Goal: Task Accomplishment & Management: Manage account settings

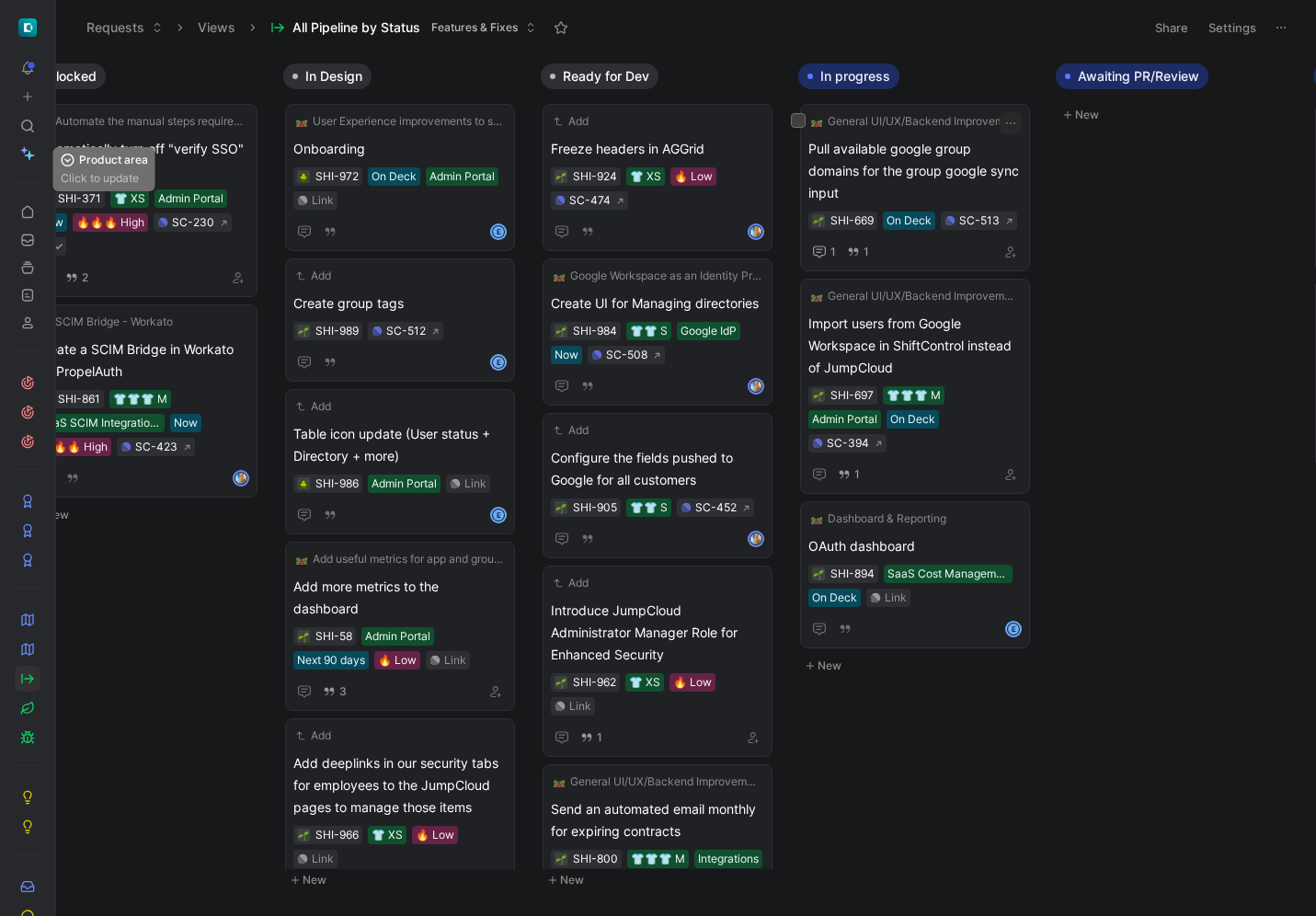
scroll to position [0, 1345]
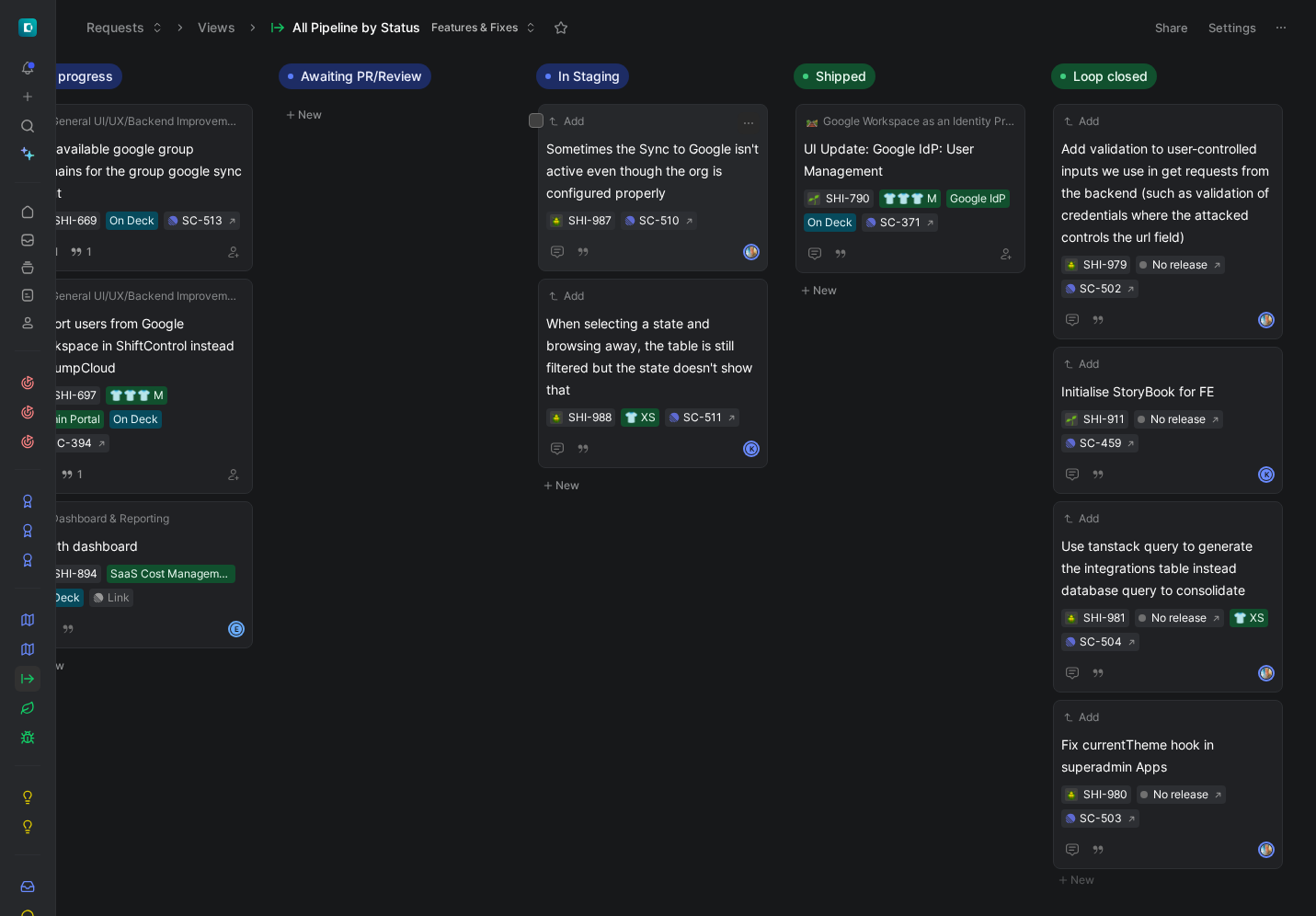
click at [715, 135] on div "Add Sometimes the Sync to Google isn't active even though the org is configured…" at bounding box center [652, 187] width 213 height 151
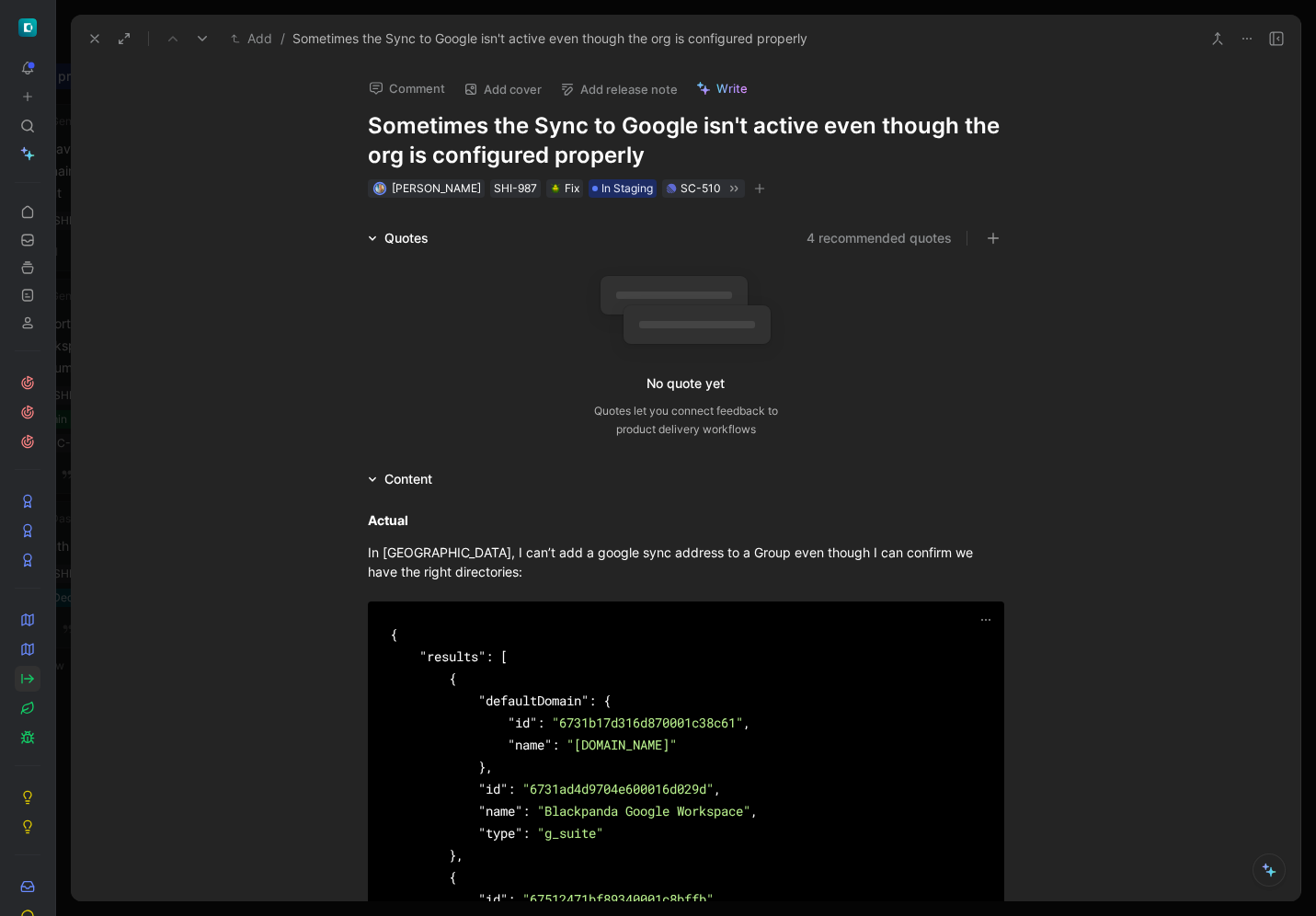
click at [618, 93] on button "Add release note" at bounding box center [619, 90] width 134 height 26
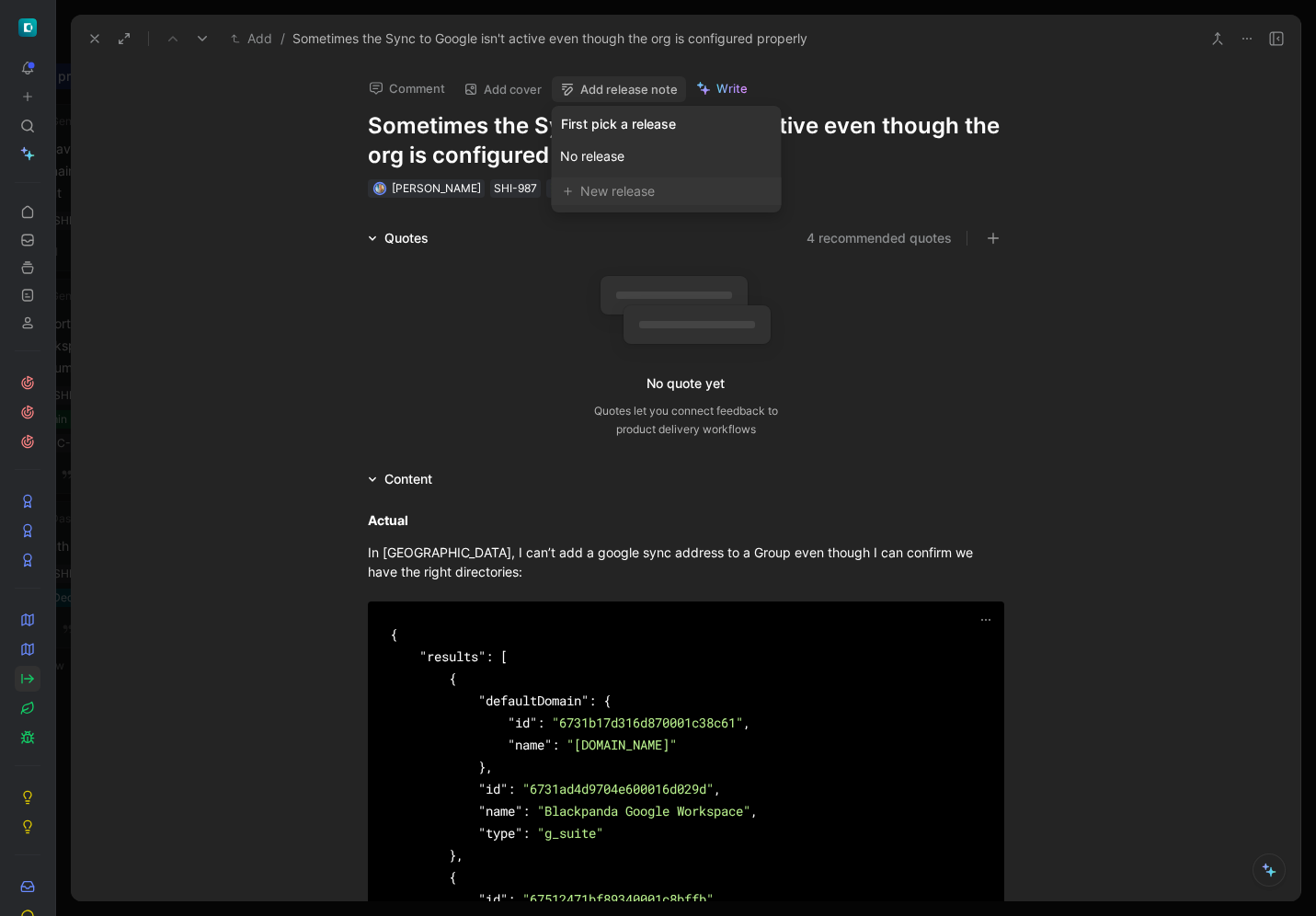
drag, startPoint x: 616, startPoint y: 122, endPoint x: 607, endPoint y: 188, distance: 66.6
click at [607, 188] on div "First pick a release No release New release" at bounding box center [667, 159] width 230 height 106
click at [607, 188] on div "New release" at bounding box center [675, 191] width 190 height 22
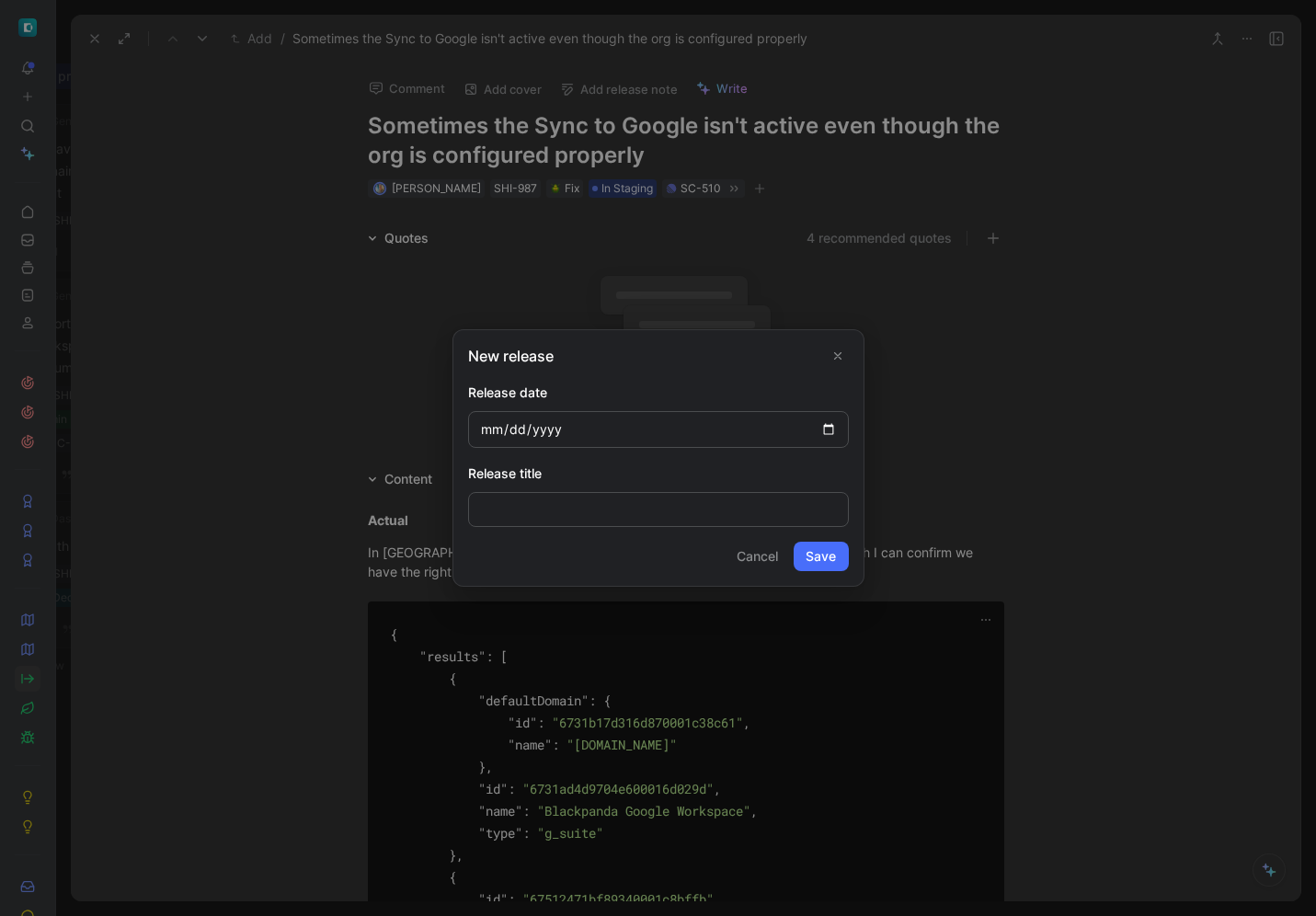
click at [826, 425] on input "date" at bounding box center [658, 429] width 381 height 36
type input "[DATE]"
click at [760, 510] on input at bounding box center [658, 510] width 381 height 35
drag, startPoint x: 761, startPoint y: 552, endPoint x: 825, endPoint y: 558, distance: 64.3
click at [825, 558] on div "Cancel Save" at bounding box center [658, 557] width 381 height 30
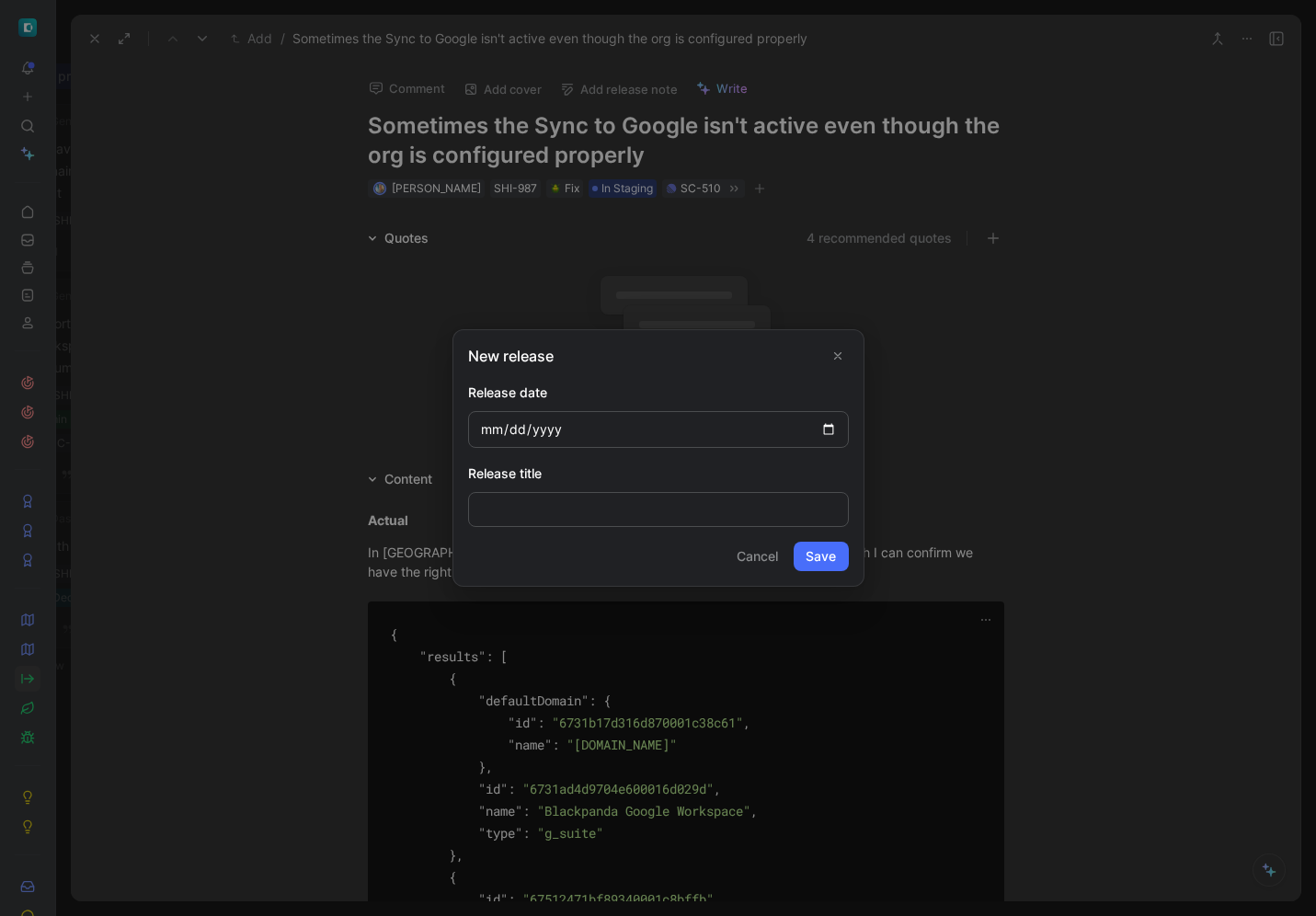
click at [825, 558] on button "Save" at bounding box center [821, 557] width 55 height 30
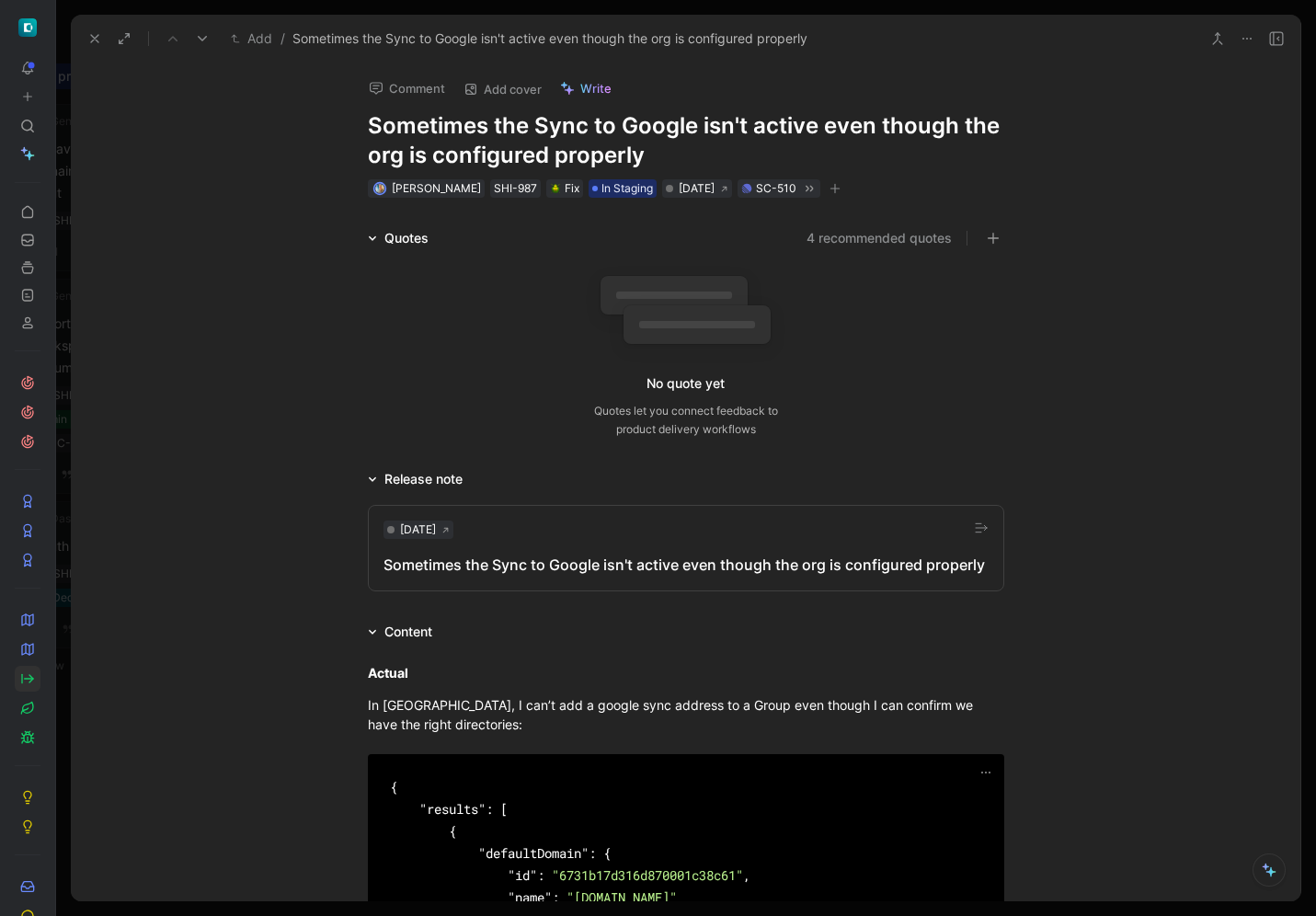
click at [82, 36] on button at bounding box center [94, 38] width 26 height 26
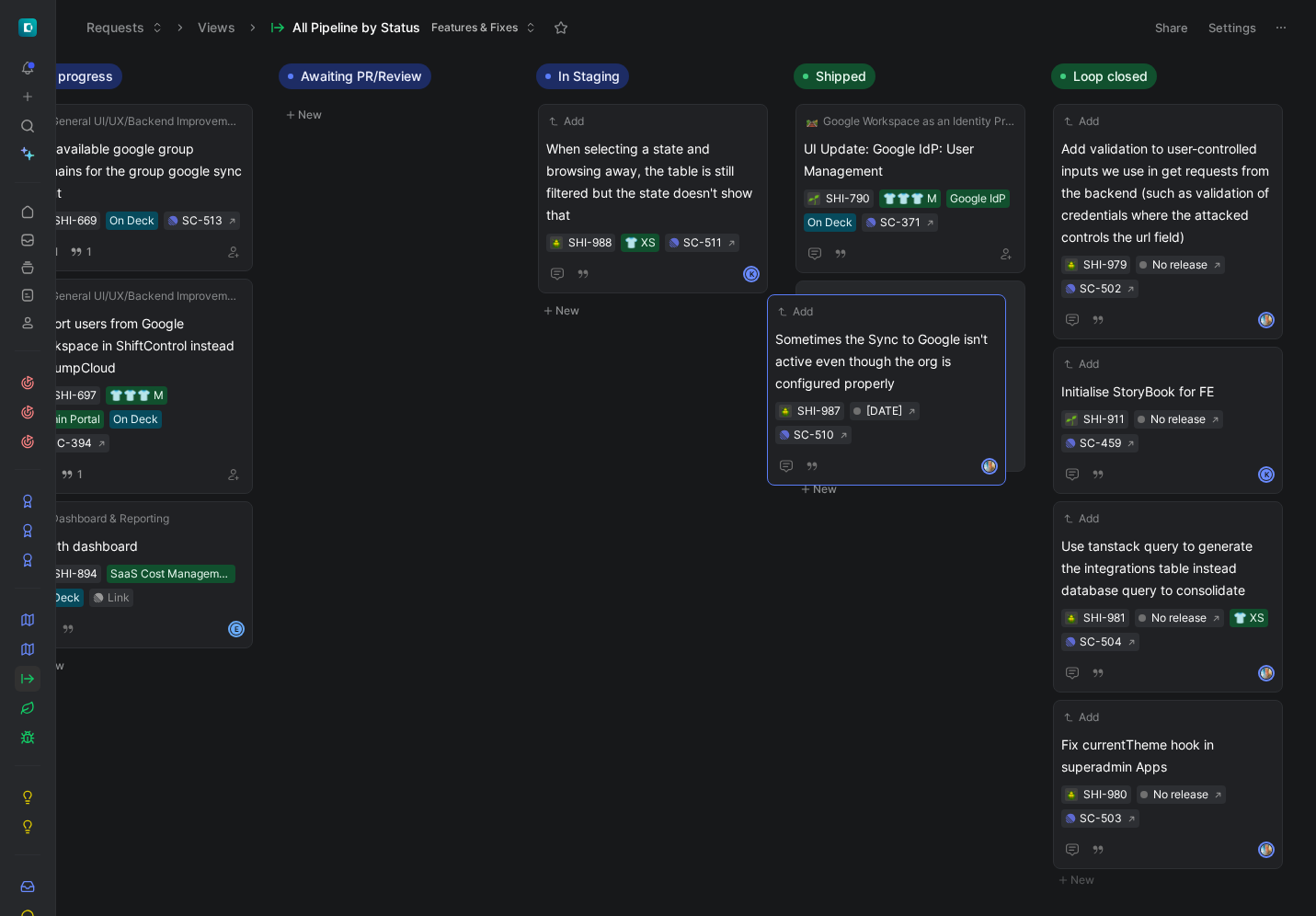
drag, startPoint x: 711, startPoint y: 164, endPoint x: 941, endPoint y: 347, distance: 293.9
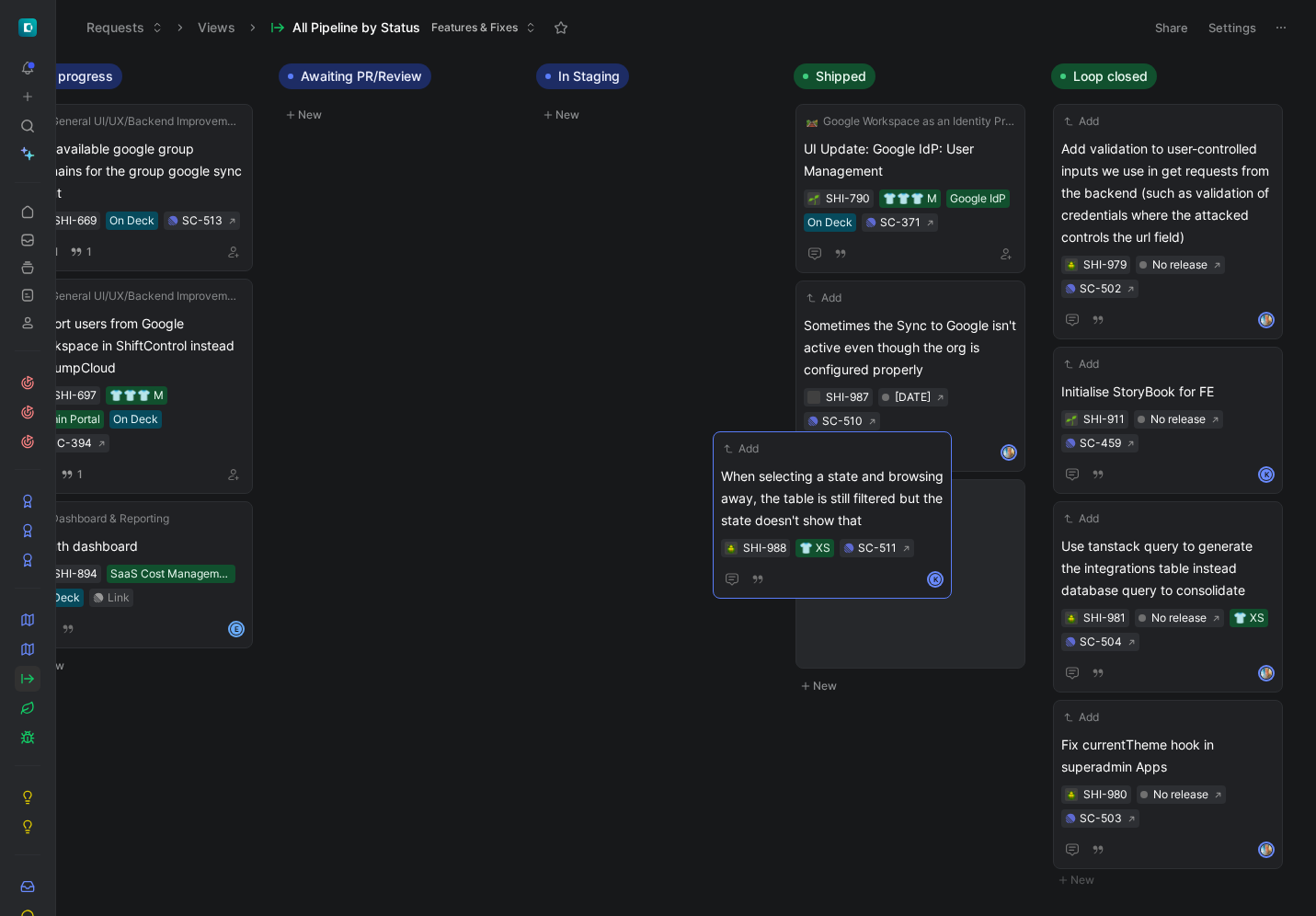
drag, startPoint x: 730, startPoint y: 210, endPoint x: 905, endPoint y: 535, distance: 369.1
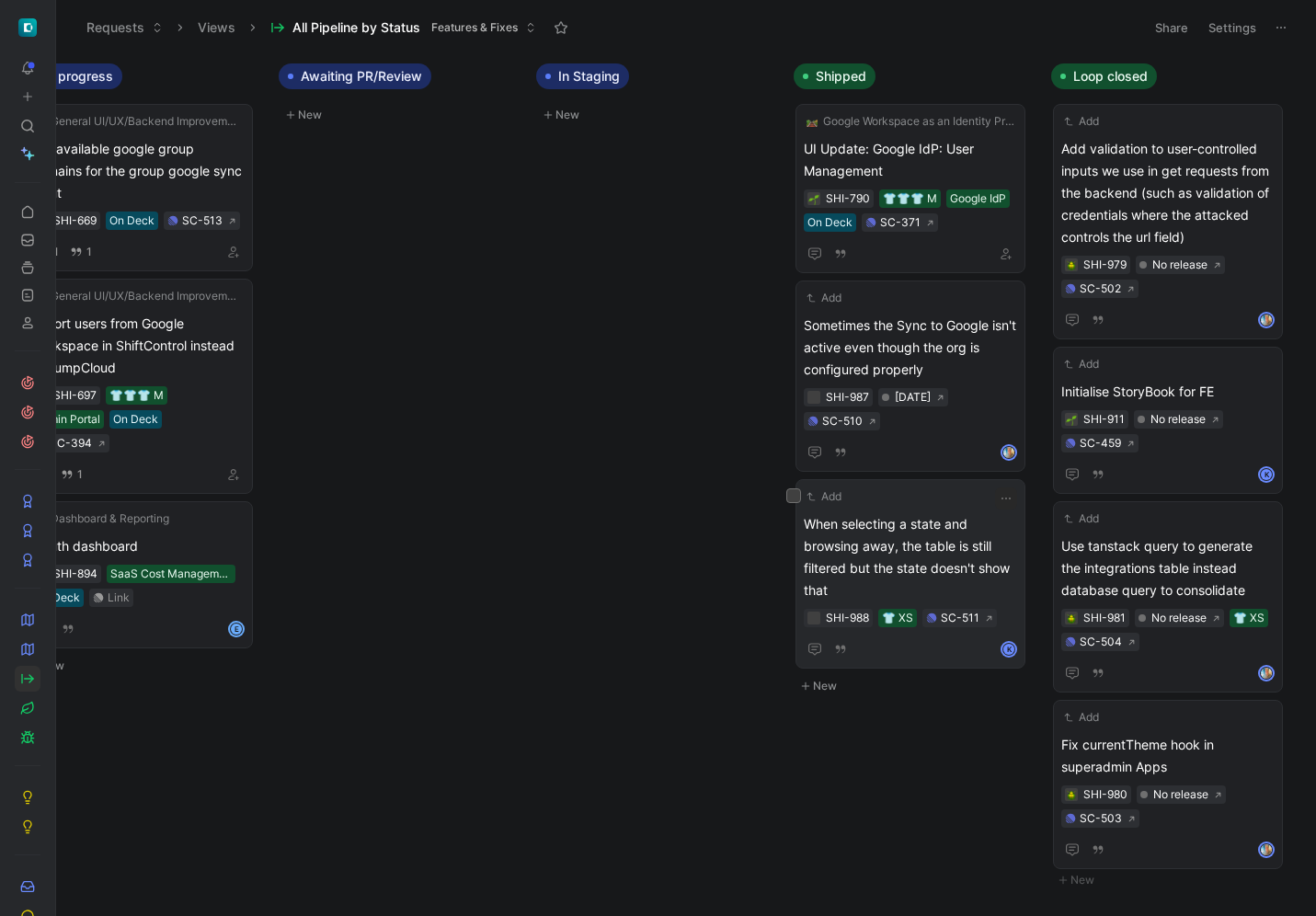
click at [950, 542] on span "When selecting a state and browsing away, the table is still filtered but the s…" at bounding box center [910, 558] width 213 height 89
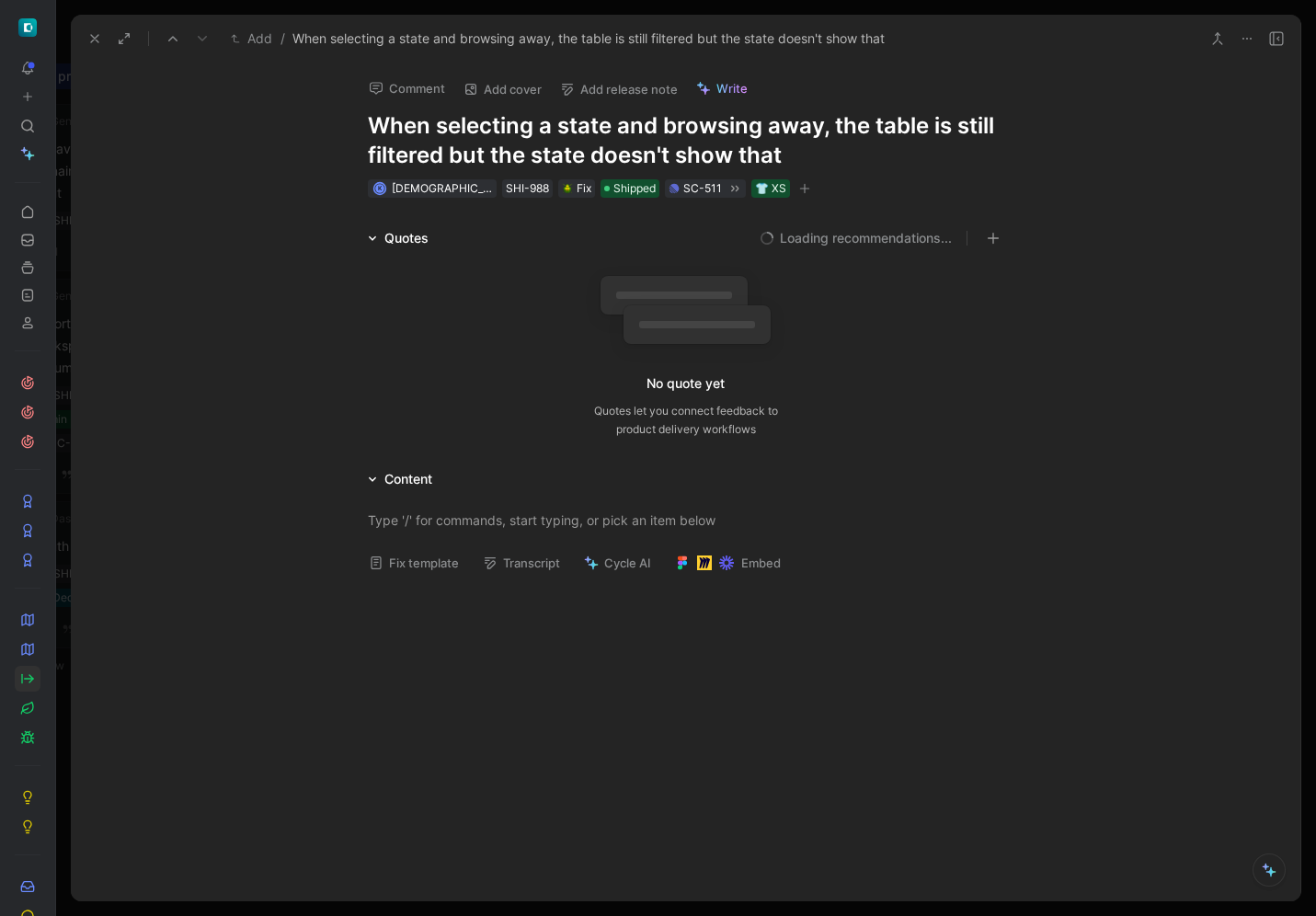
click at [637, 99] on button "Add release note" at bounding box center [619, 90] width 134 height 26
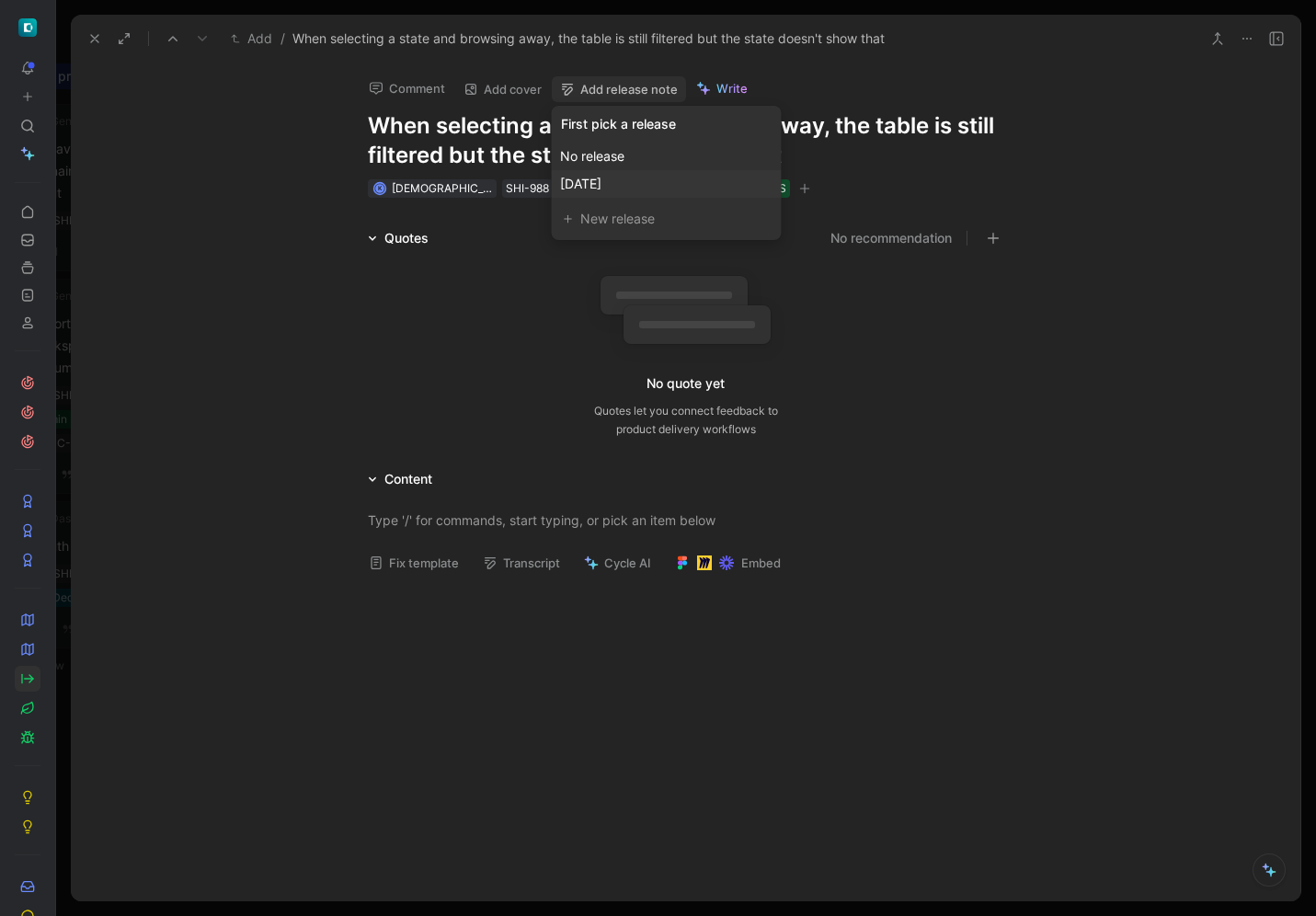
click at [601, 180] on span "[DATE]" at bounding box center [580, 184] width 41 height 16
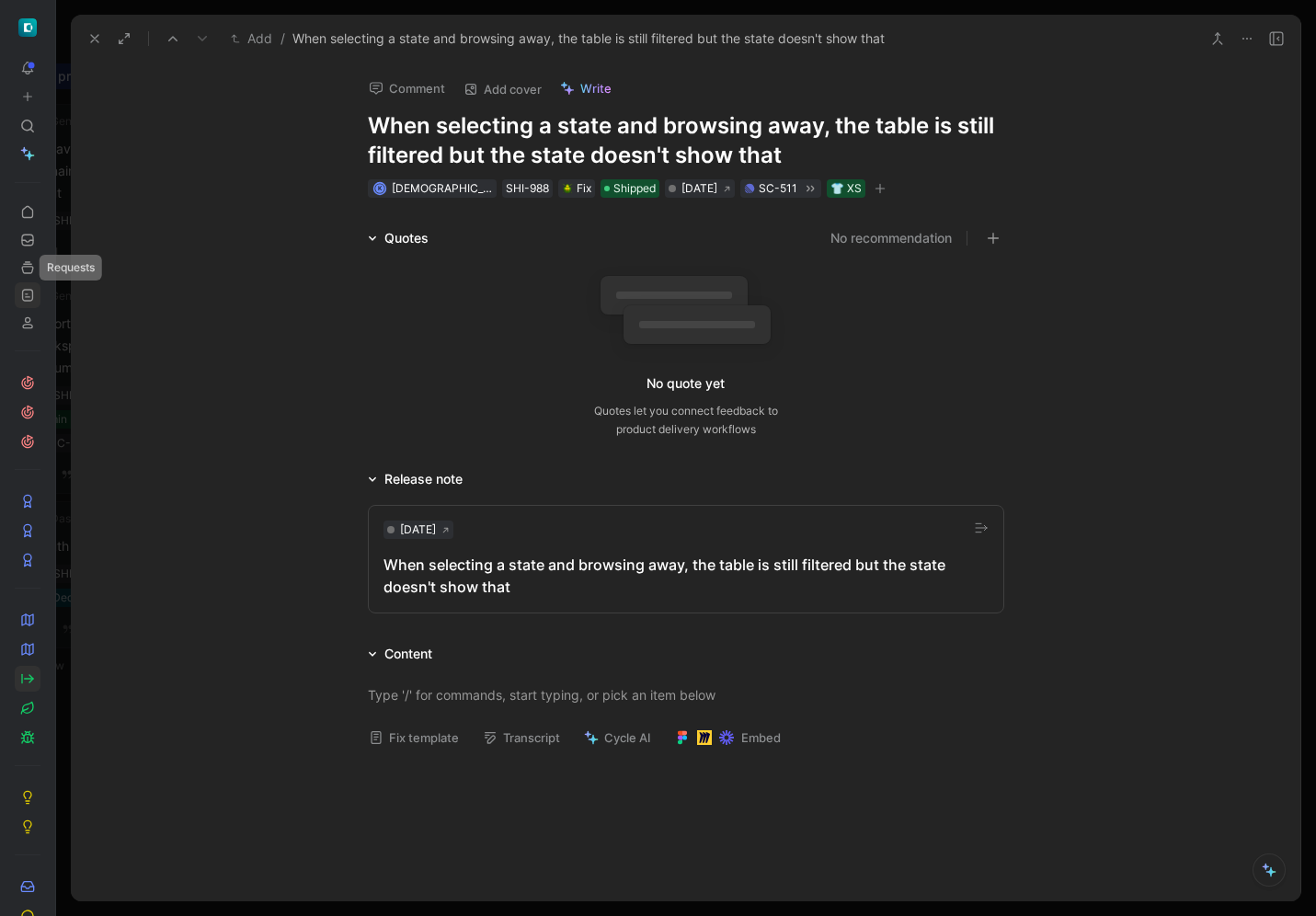
click at [25, 290] on icon at bounding box center [28, 295] width 15 height 15
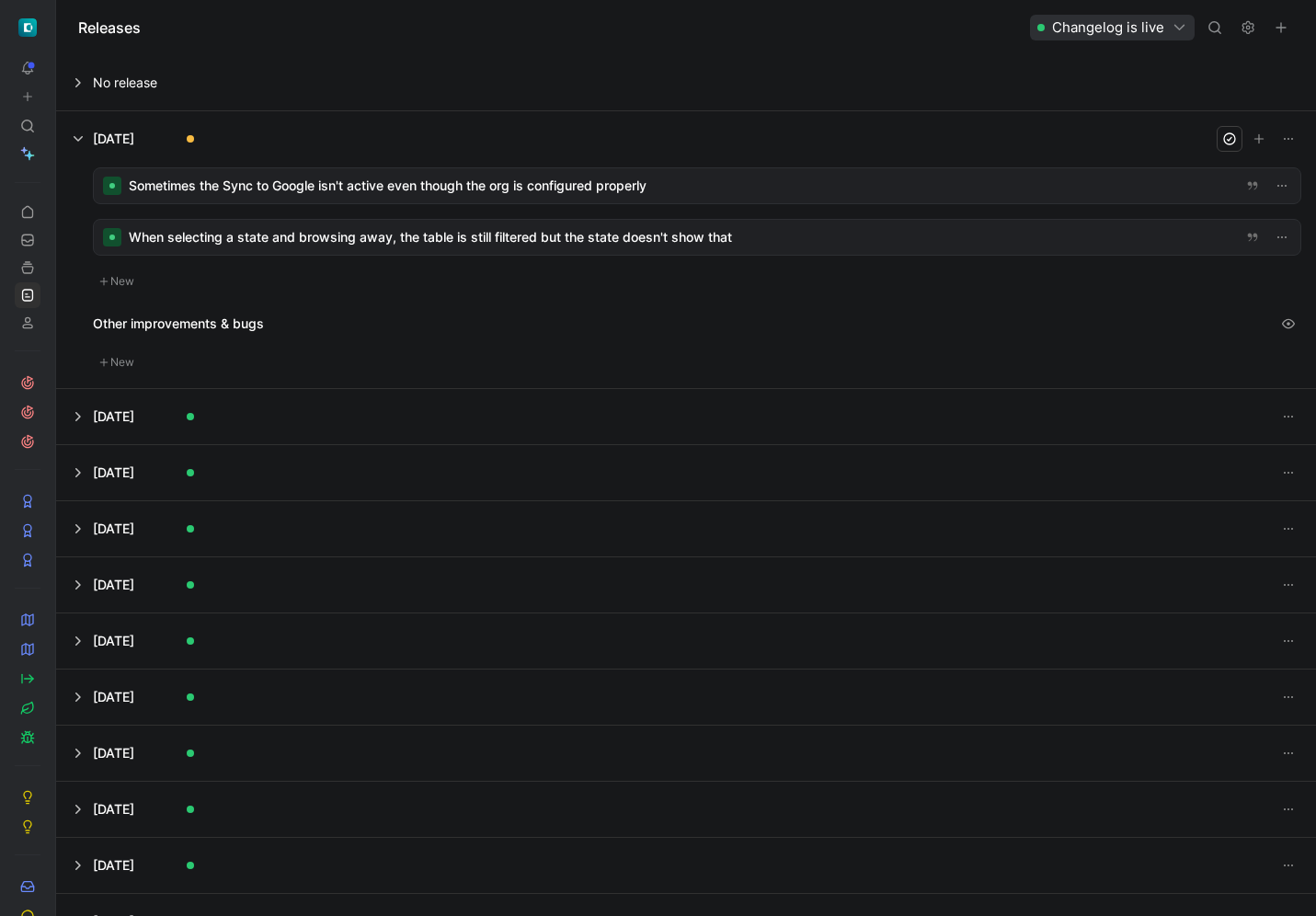
click at [515, 233] on div at bounding box center [696, 237] width 1207 height 35
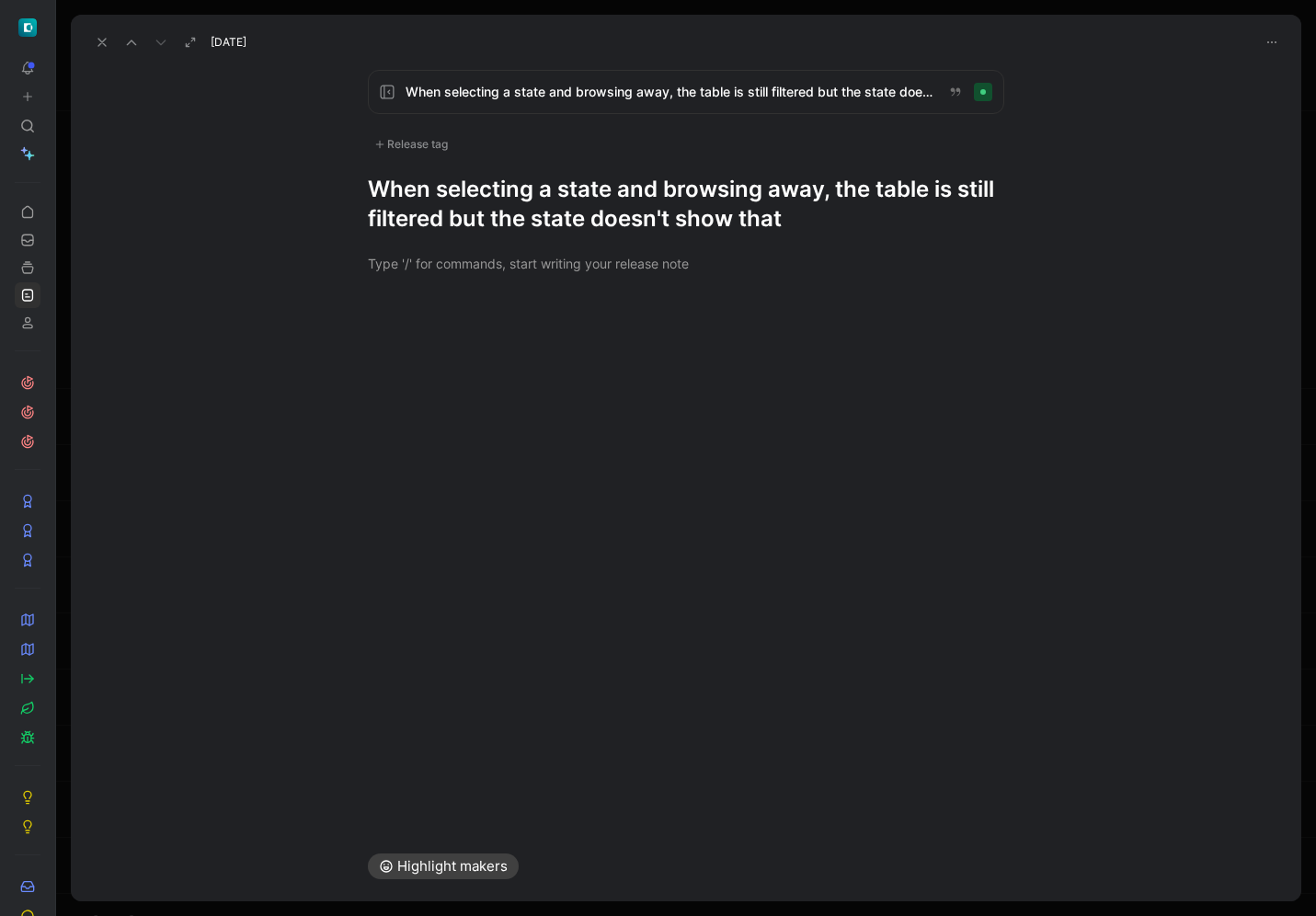
click at [660, 218] on h1 "When selecting a state and browsing away, the table is still filtered but the s…" at bounding box center [686, 205] width 636 height 59
click at [516, 205] on h1 "Retain the filter state the User Management table when browsing awa" at bounding box center [686, 205] width 636 height 59
drag, startPoint x: 528, startPoint y: 213, endPoint x: 368, endPoint y: 214, distance: 160.0
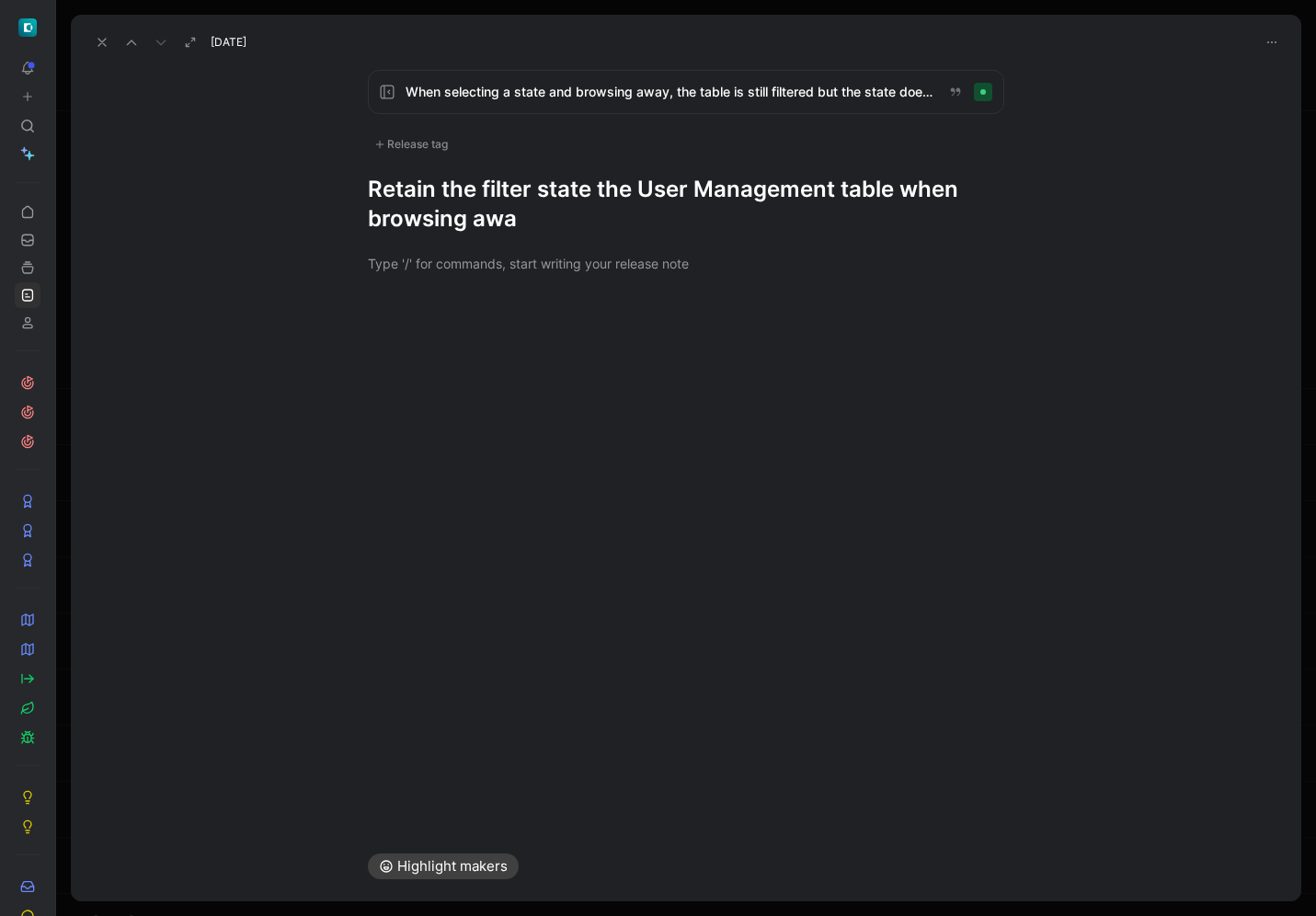
click at [369, 214] on h1 "Retain the filter state the User Management table when browsing awa" at bounding box center [686, 205] width 636 height 59
click at [531, 191] on h1 "Retain the filter state the User Management table when browsing awa" at bounding box center [686, 205] width 636 height 59
drag, startPoint x: 596, startPoint y: 189, endPoint x: 499, endPoint y: 177, distance: 97.7
click at [499, 177] on h1 "Retain the filter state the User Management table when browsing awa" at bounding box center [686, 205] width 636 height 59
click at [419, 149] on div "Release tag" at bounding box center [411, 145] width 87 height 22
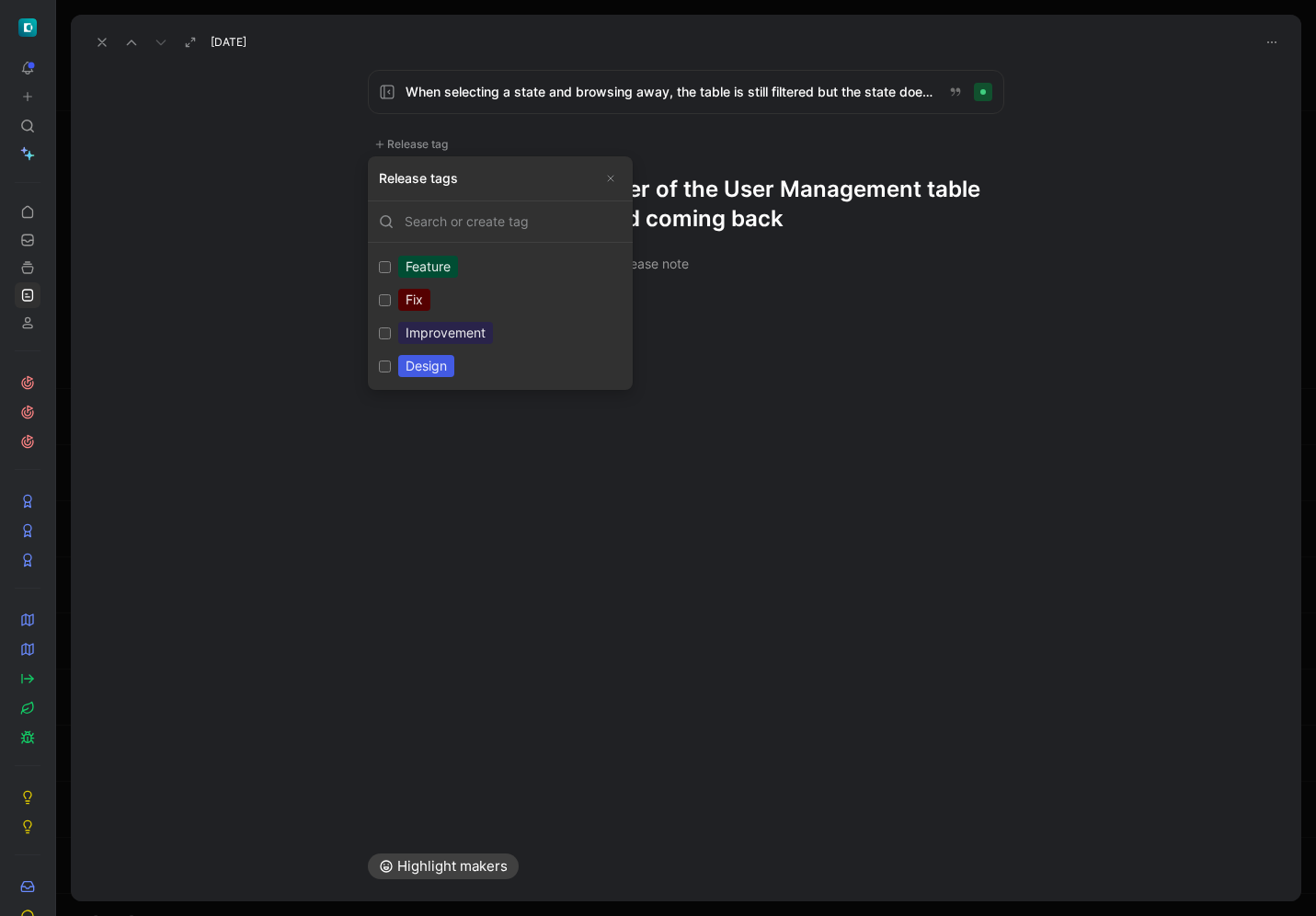
click at [444, 330] on div "Improvement" at bounding box center [446, 333] width 94 height 22
click at [390, 330] on input "Improvement Edit" at bounding box center [385, 334] width 12 height 12
checkbox input "true"
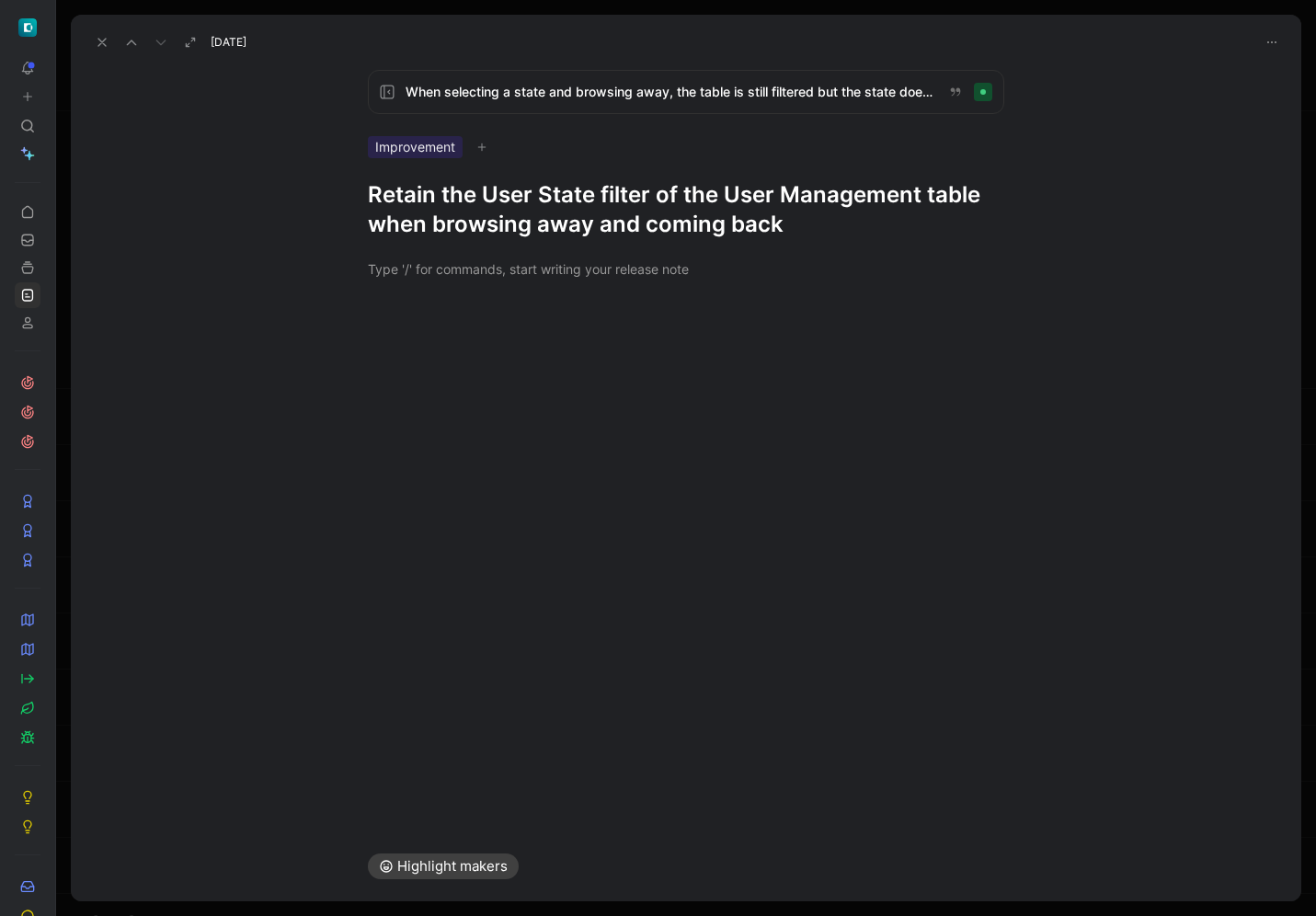
click at [105, 37] on icon at bounding box center [101, 42] width 15 height 15
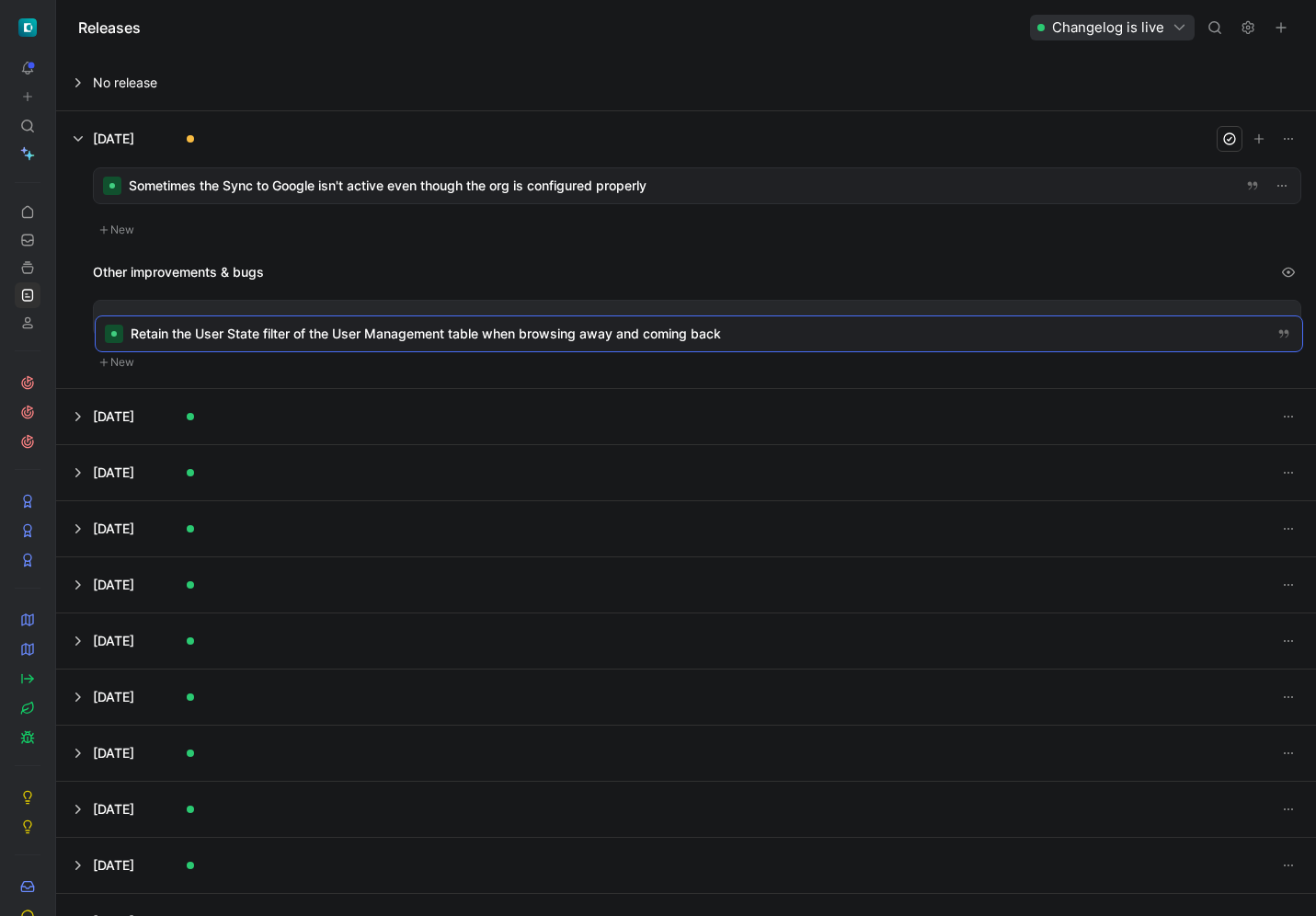
drag, startPoint x: 538, startPoint y: 226, endPoint x: 540, endPoint y: 320, distance: 94.0
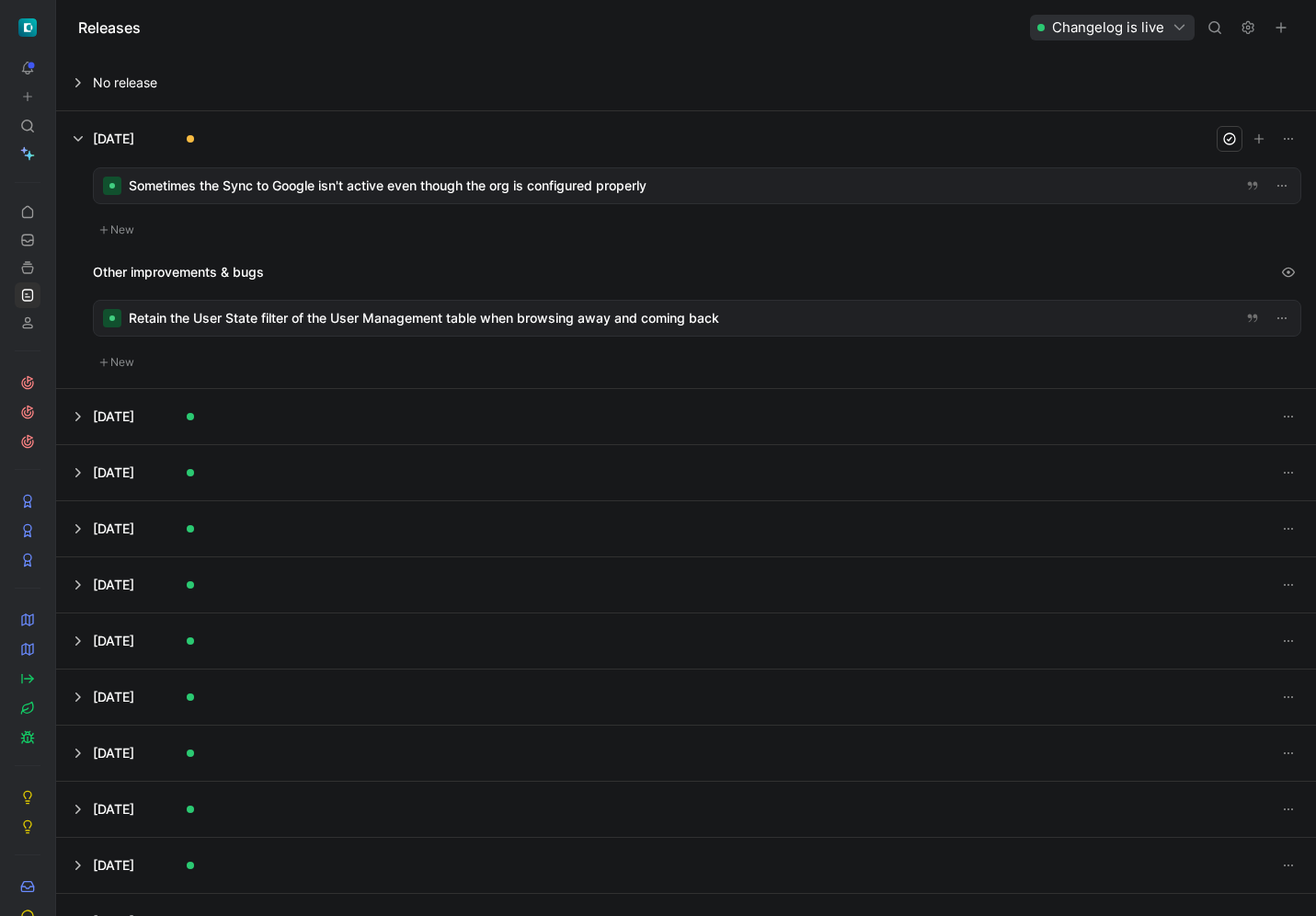
click at [508, 185] on div at bounding box center [696, 186] width 1207 height 35
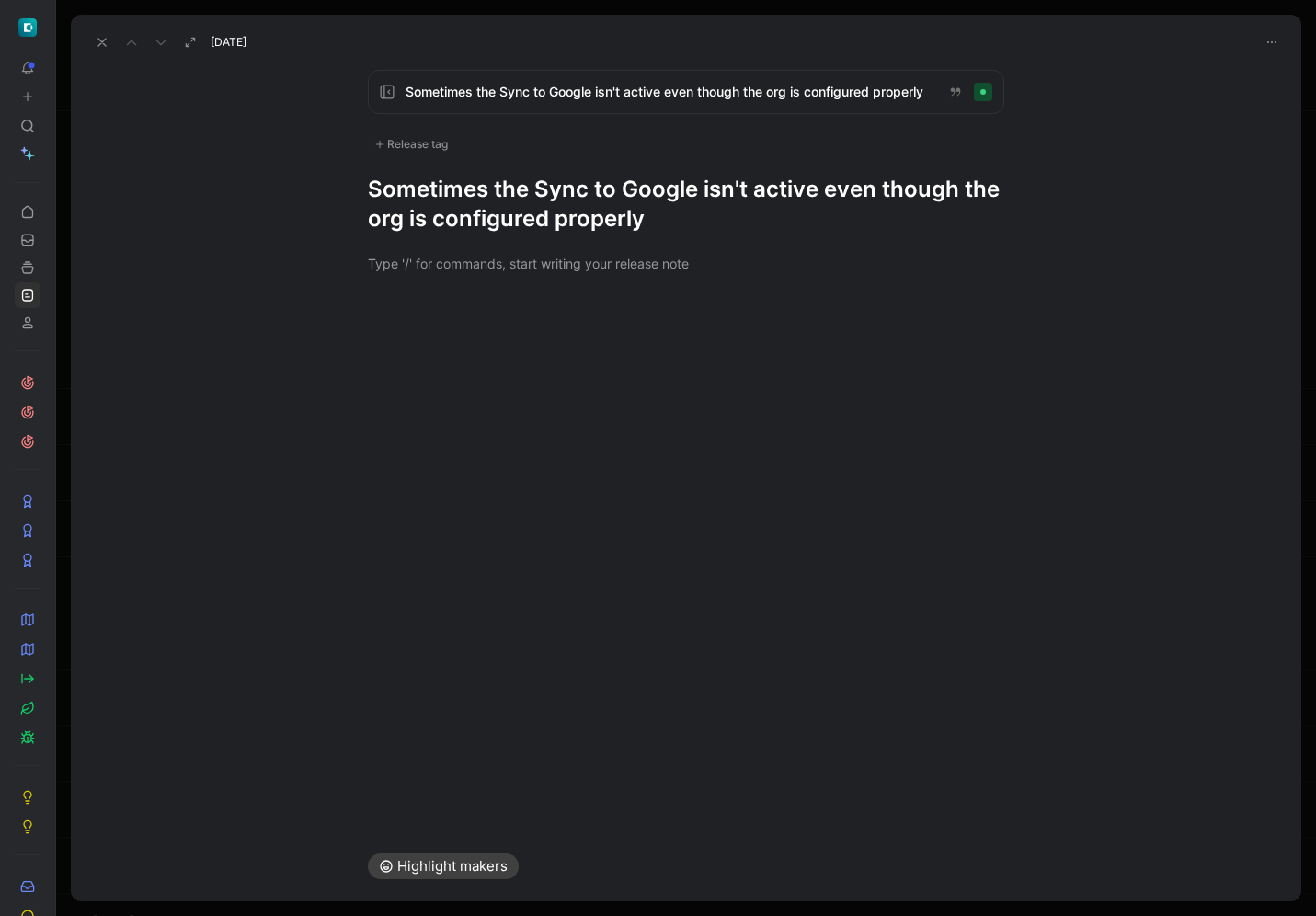
click at [432, 139] on div "Release tag" at bounding box center [411, 145] width 87 height 22
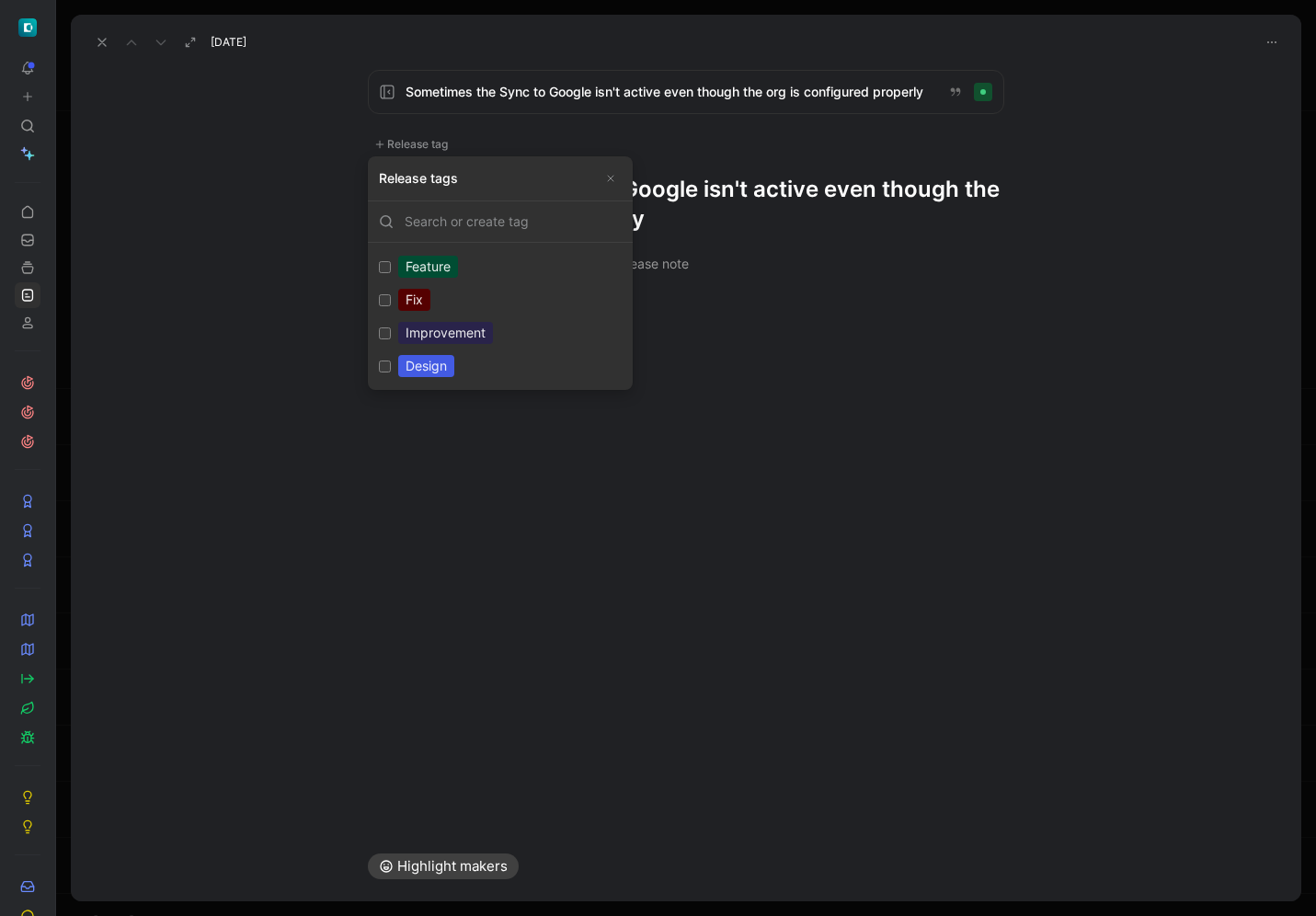
click at [402, 304] on div "Fix" at bounding box center [414, 300] width 32 height 22
click at [390, 304] on input "Fix Edit" at bounding box center [385, 300] width 12 height 12
checkbox input "true"
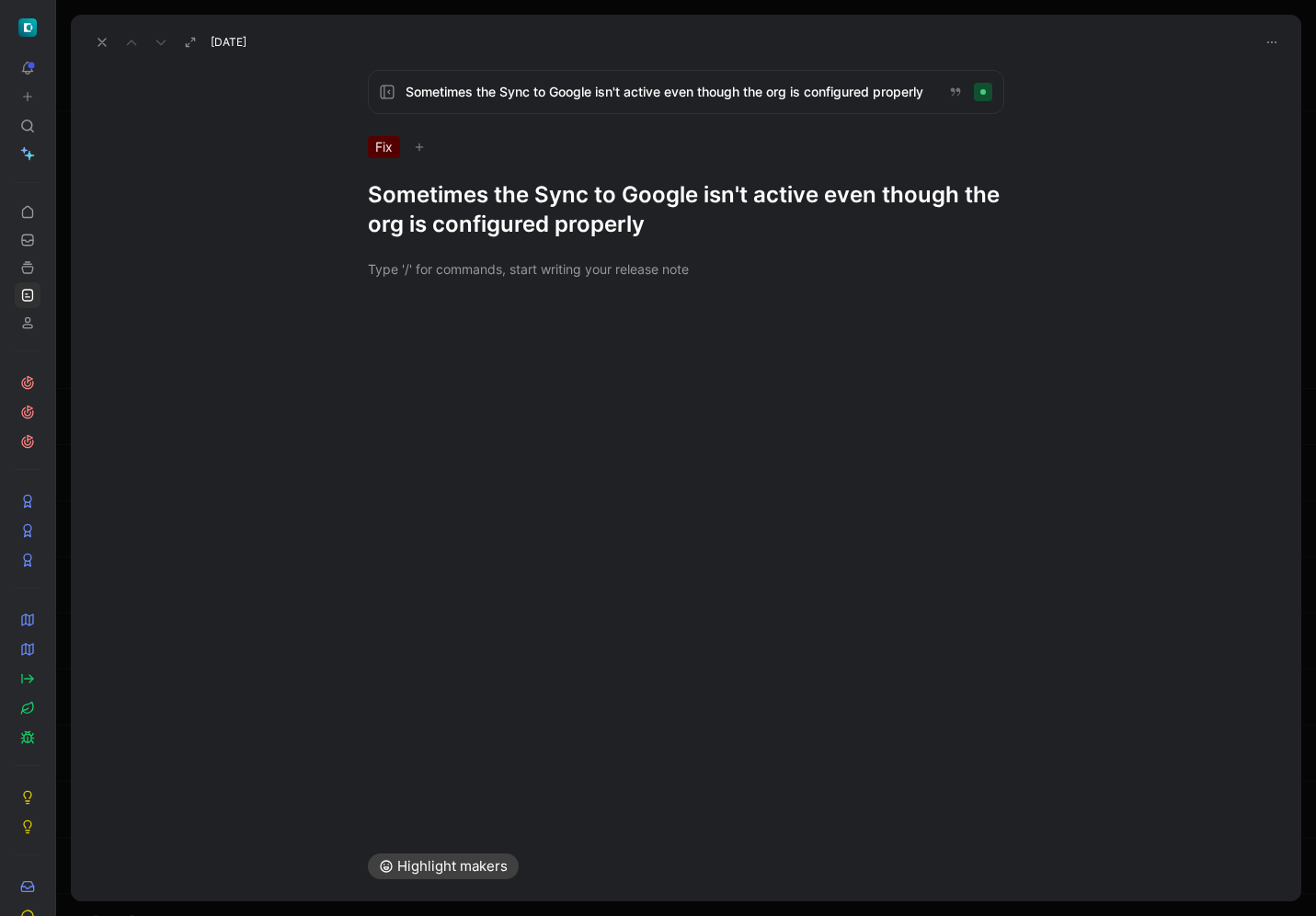
click at [744, 214] on h1 "Sometimes the Sync to Google isn't active even though the org is configured pro…" at bounding box center [686, 210] width 636 height 59
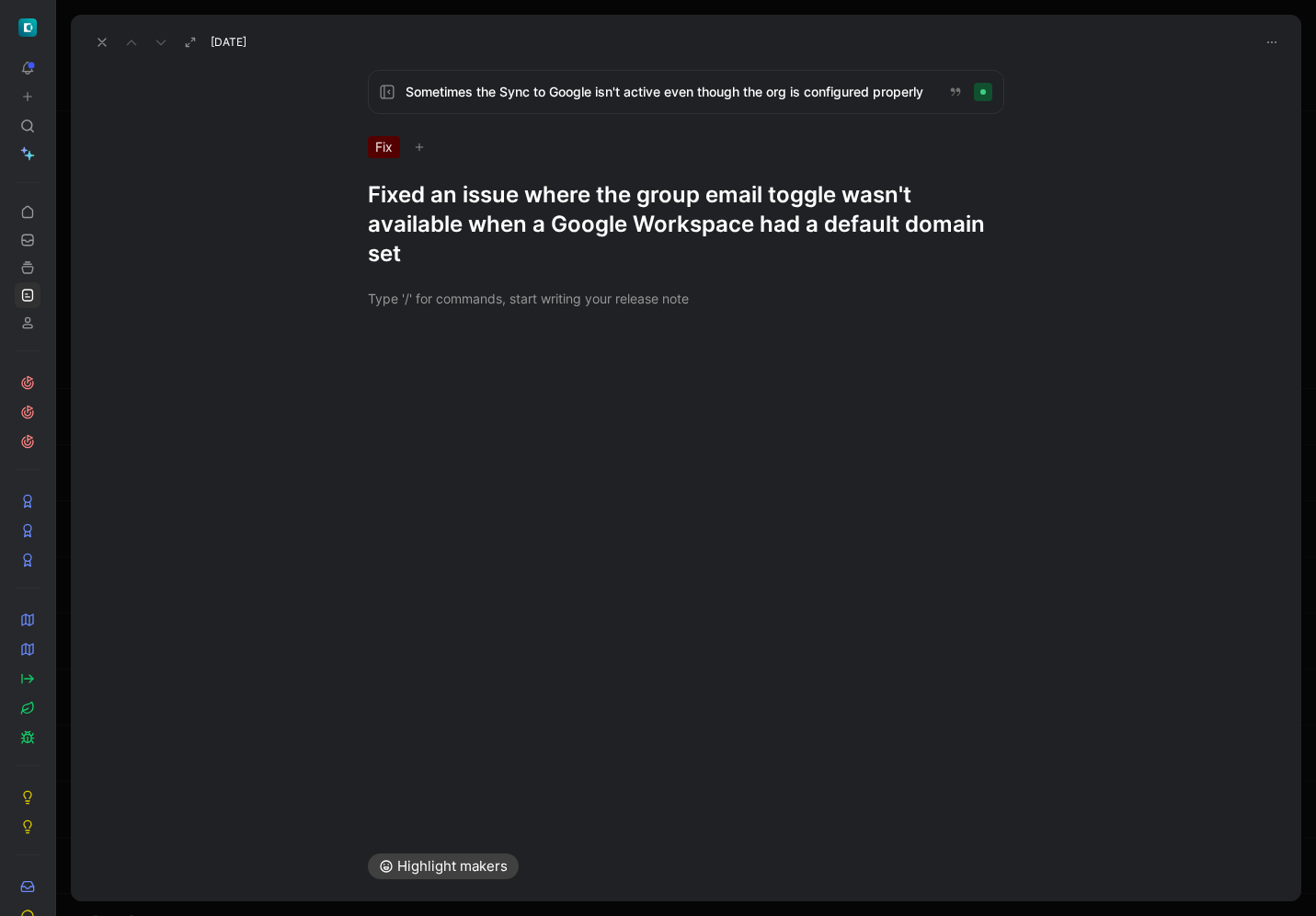
click at [106, 39] on icon at bounding box center [101, 42] width 15 height 15
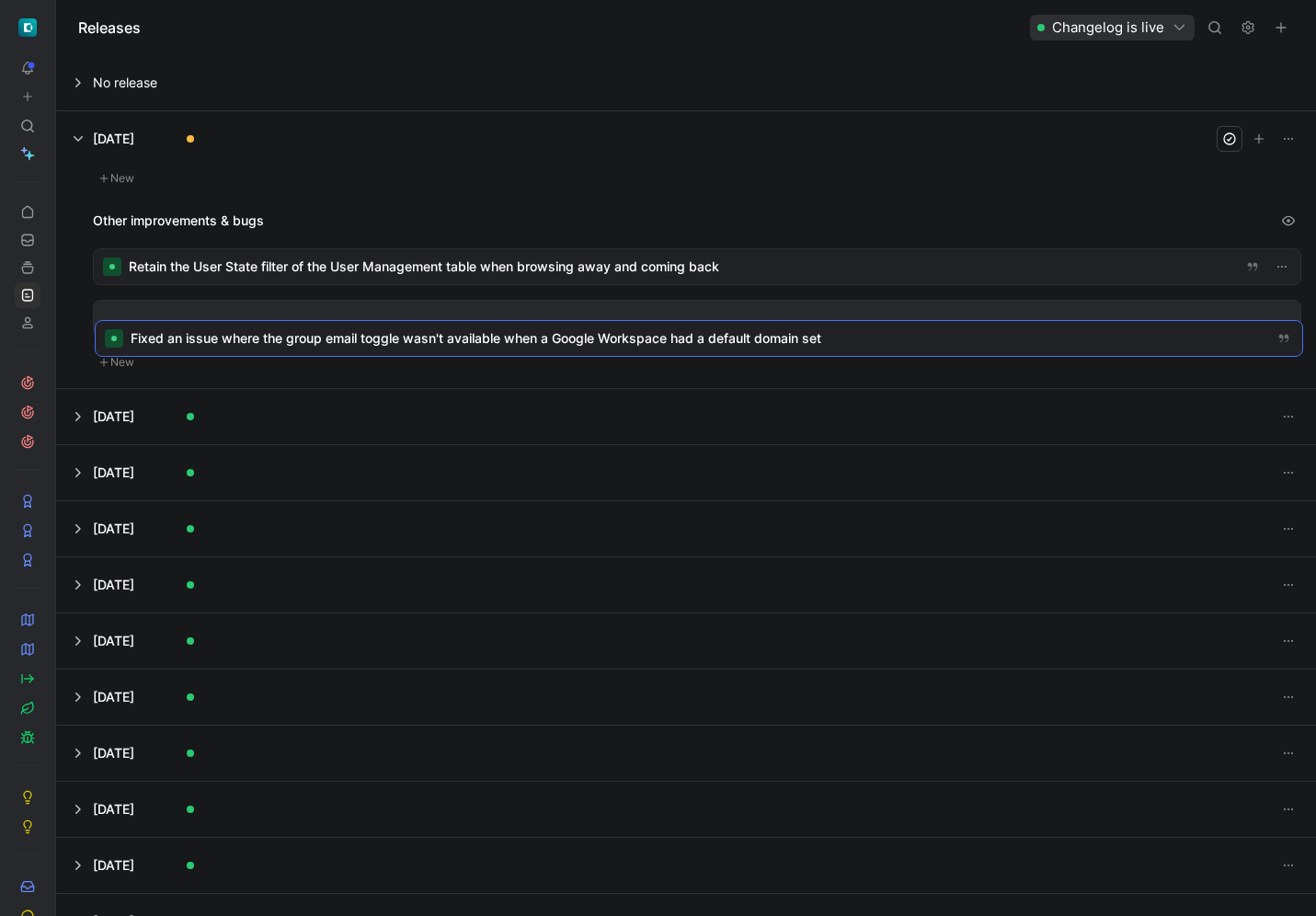
drag, startPoint x: 465, startPoint y: 181, endPoint x: 467, endPoint y: 334, distance: 153.0
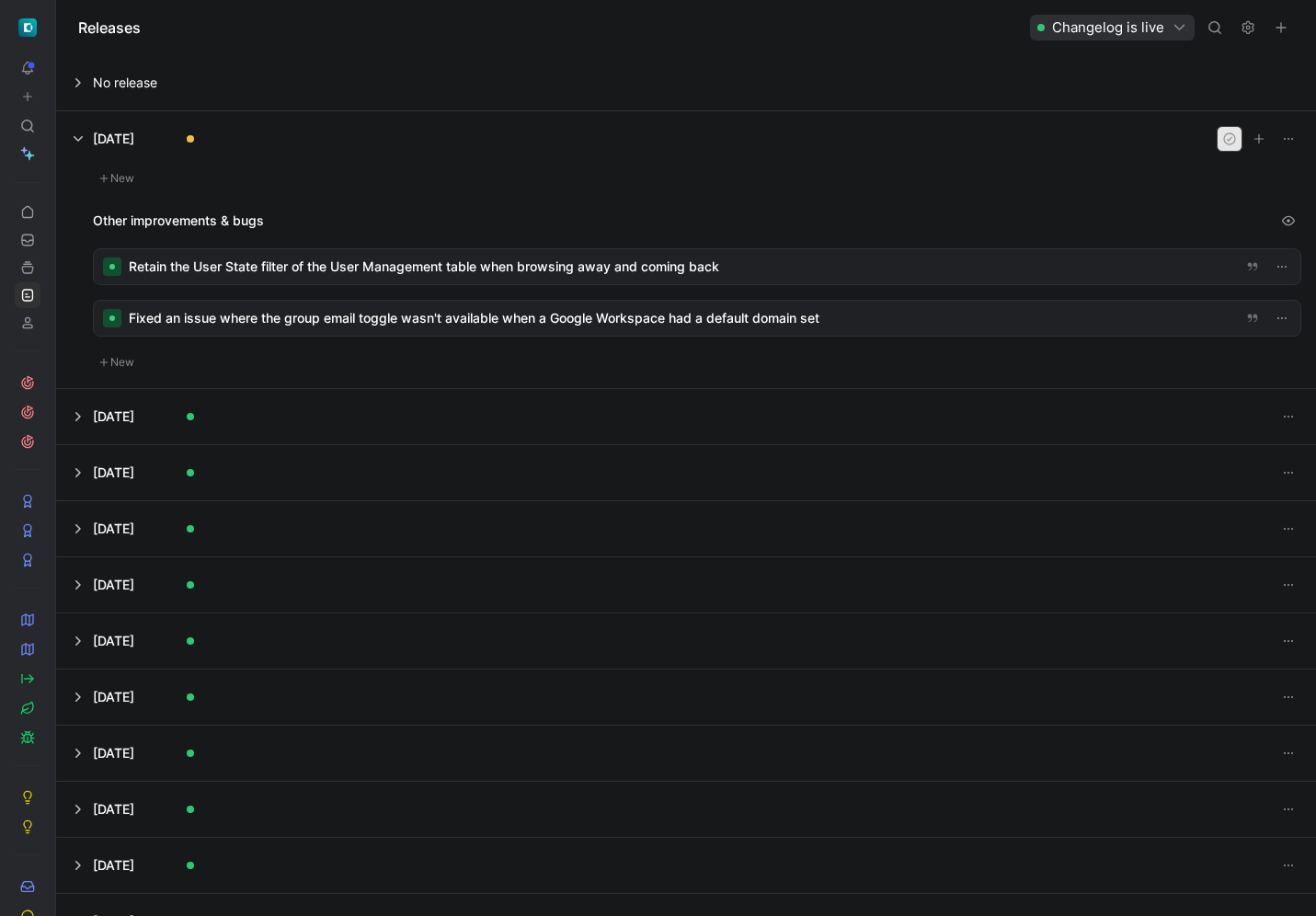
click at [1222, 133] on icon "button" at bounding box center [1228, 139] width 15 height 15
click at [30, 671] on icon at bounding box center [28, 678] width 15 height 15
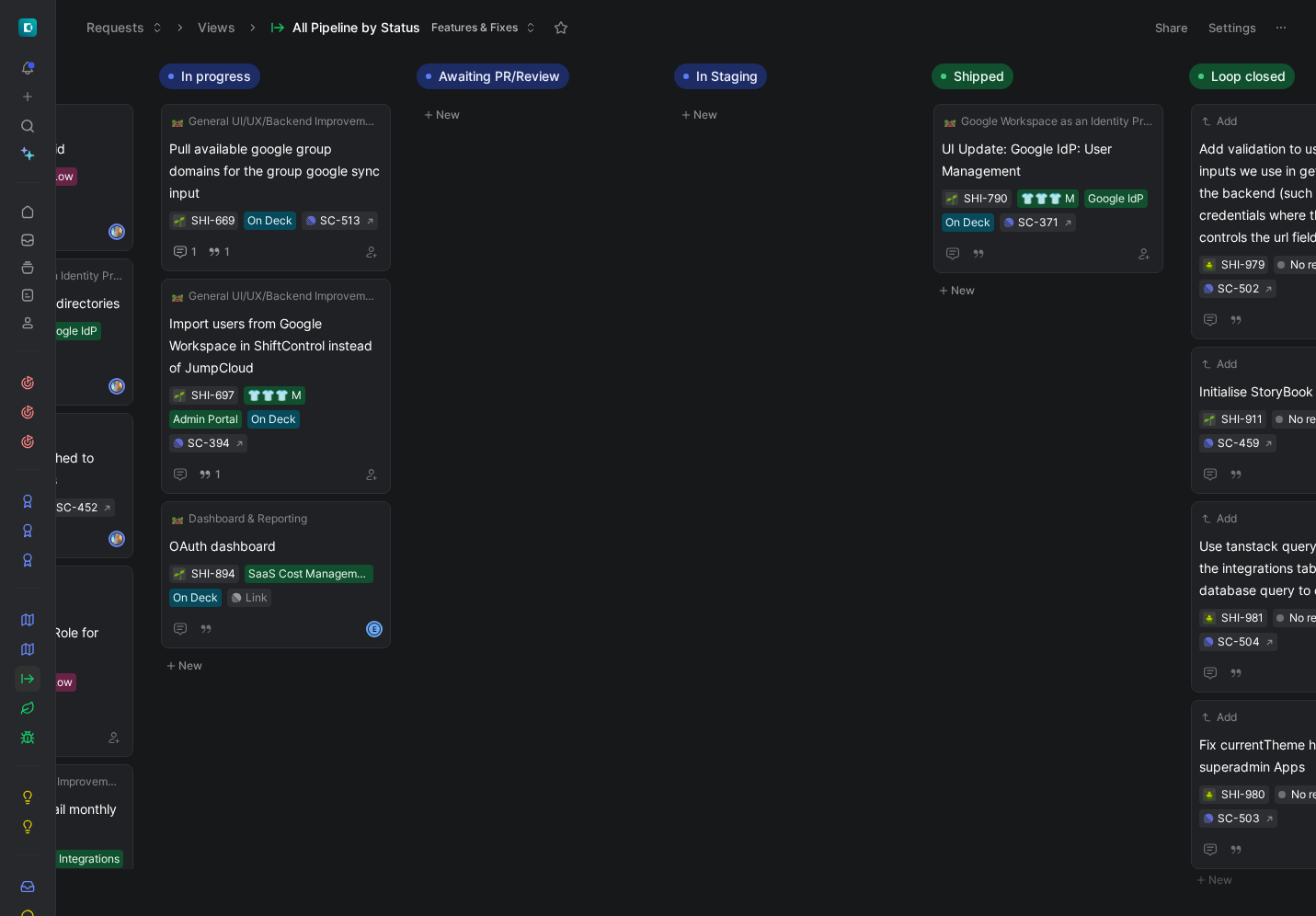
scroll to position [0, 1171]
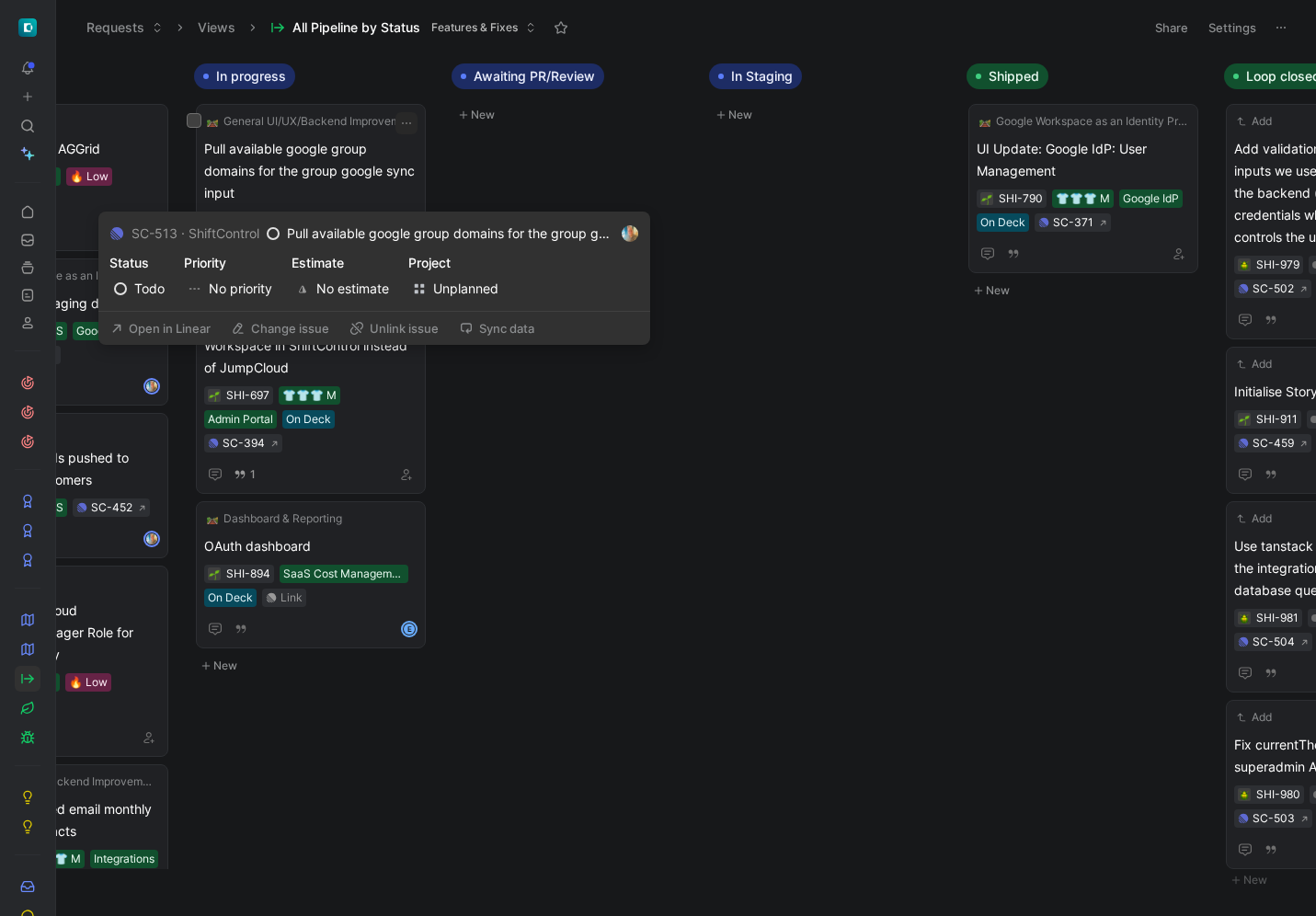
click at [192, 318] on button "Open in Linear" at bounding box center [160, 329] width 117 height 26
